Goal: Find specific page/section: Find specific page/section

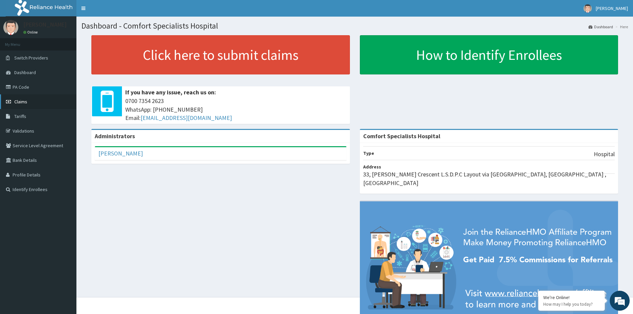
click at [20, 101] on span "Claims" at bounding box center [20, 102] width 13 height 6
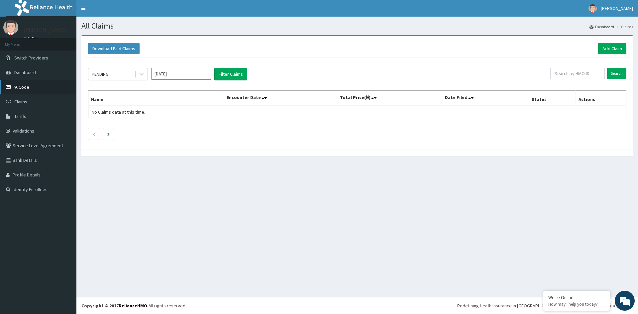
click at [30, 89] on link "PA Code" at bounding box center [38, 87] width 76 height 15
